Goal: Task Accomplishment & Management: Use online tool/utility

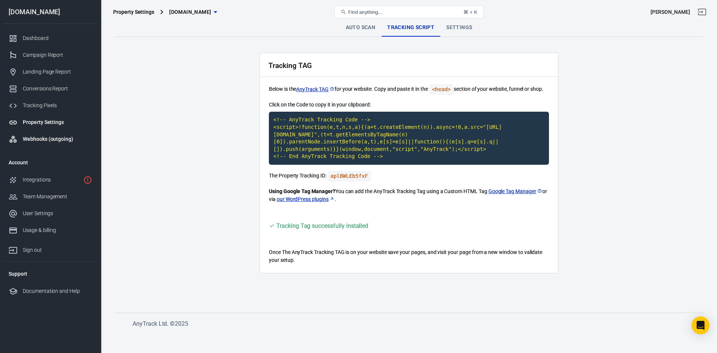
click at [52, 136] on div "Webhooks (outgoing)" at bounding box center [57, 139] width 69 height 8
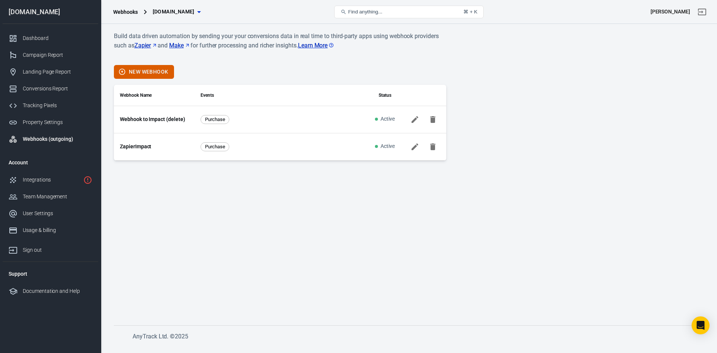
click at [165, 119] on link "Webhook to Impact (delete)" at bounding box center [152, 119] width 65 height 8
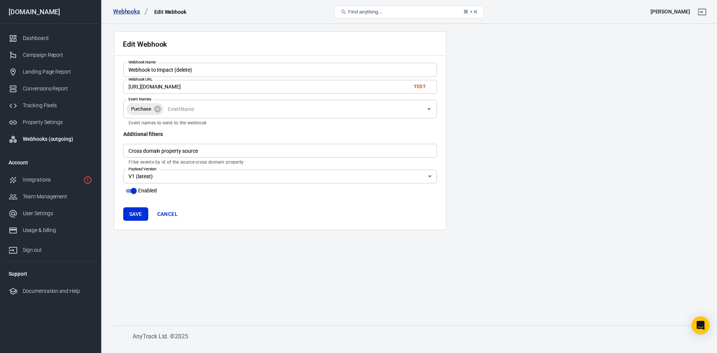
click at [48, 136] on div "Webhooks (outgoing)" at bounding box center [57, 139] width 69 height 8
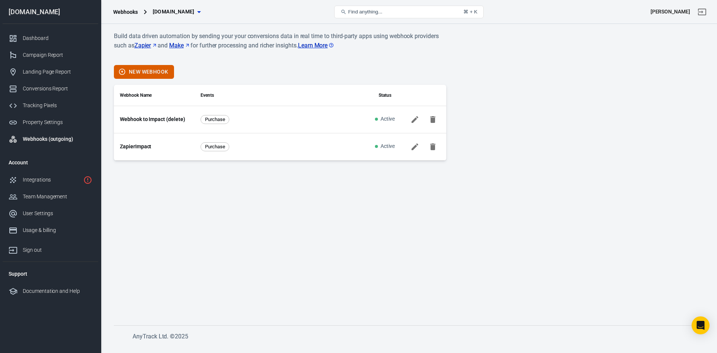
click at [413, 121] on icon at bounding box center [415, 119] width 7 height 7
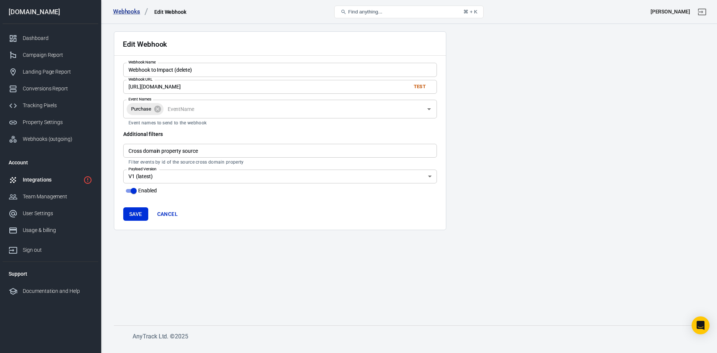
click at [51, 182] on div "Integrations" at bounding box center [52, 180] width 58 height 8
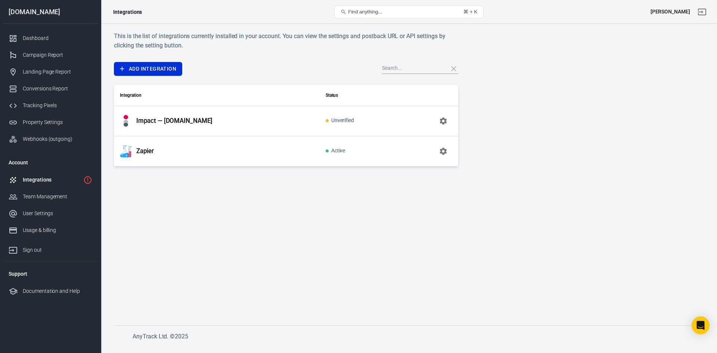
click at [346, 152] on span "Active" at bounding box center [336, 151] width 20 height 6
click at [140, 151] on p "Zapier" at bounding box center [145, 151] width 18 height 8
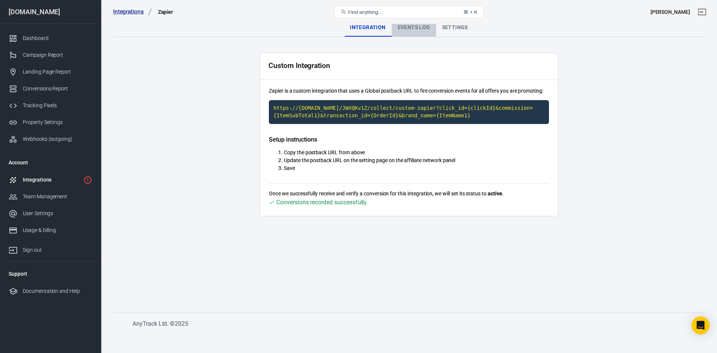
click at [406, 26] on div "Events Log" at bounding box center [414, 28] width 44 height 18
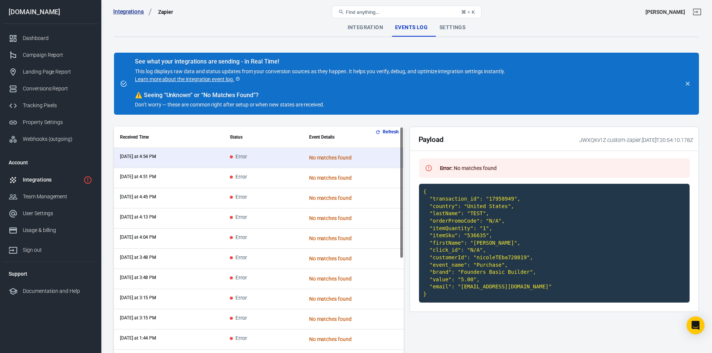
click at [448, 278] on code "{ "transaction_id": "17958949", "country": "United States", "lastName": "TEST",…" at bounding box center [554, 243] width 271 height 119
drag, startPoint x: 470, startPoint y: 281, endPoint x: 458, endPoint y: 280, distance: 12.3
click at [458, 280] on code "{ "transaction_id": "17958949", "country": "United States", "lastName": "TEST",…" at bounding box center [554, 243] width 271 height 119
click at [490, 285] on code "{ "transaction_id": "17958949", "country": "United States", "lastName": "TEST",…" at bounding box center [554, 243] width 271 height 119
